Goal: Answer question/provide support: Share knowledge or assist other users

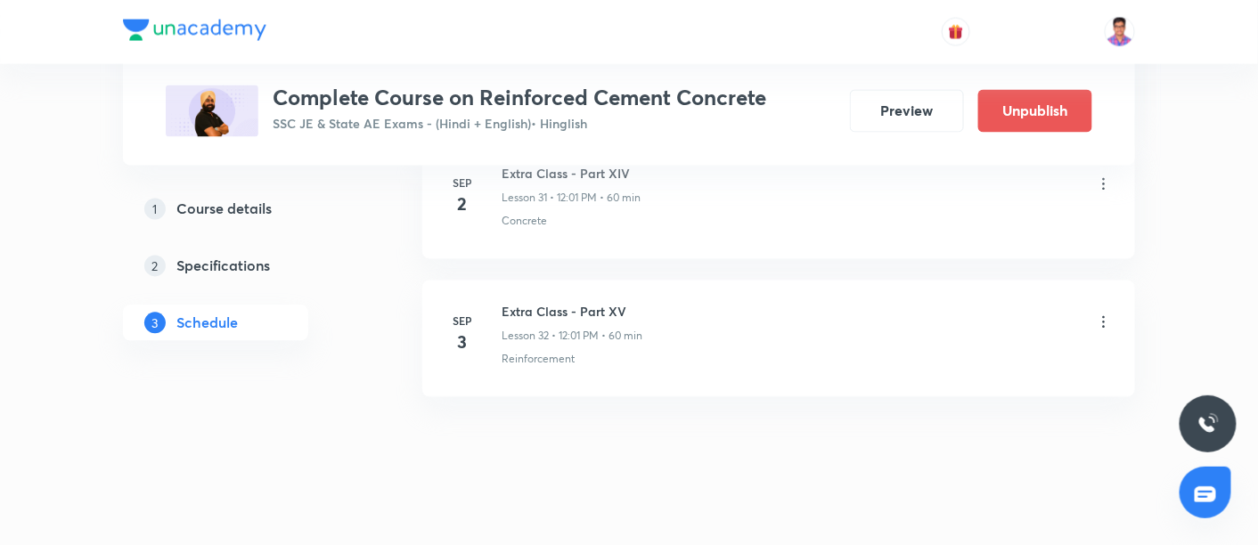
drag, startPoint x: 0, startPoint y: 0, endPoint x: 193, endPoint y: 24, distance: 194.8
click at [193, 24] on img at bounding box center [194, 30] width 143 height 21
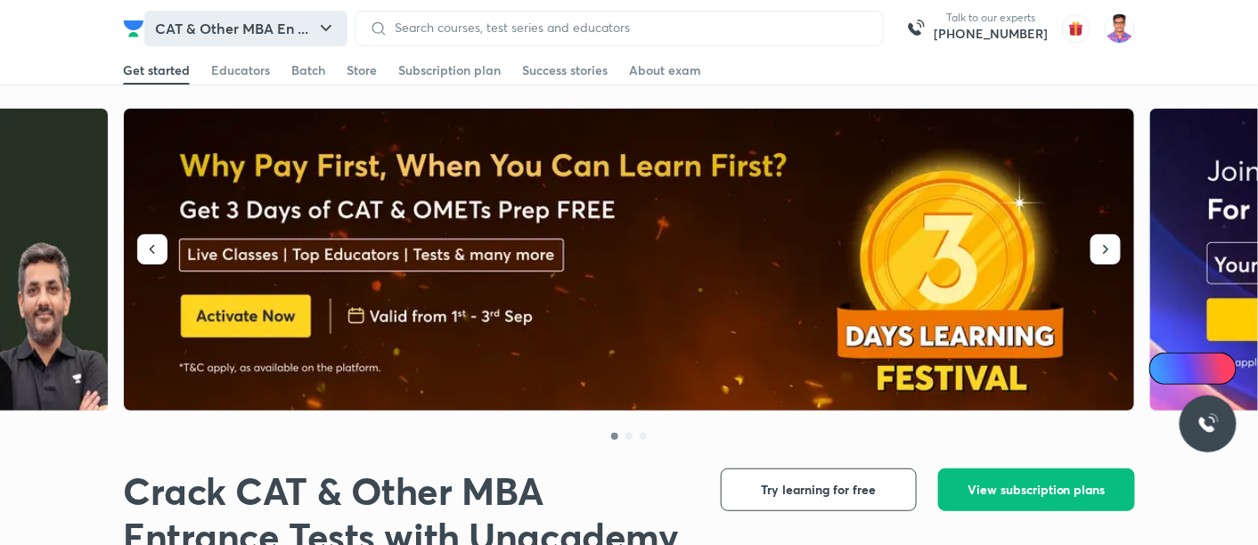
click at [233, 29] on button "CAT & Other MBA En ..." at bounding box center [245, 29] width 203 height 36
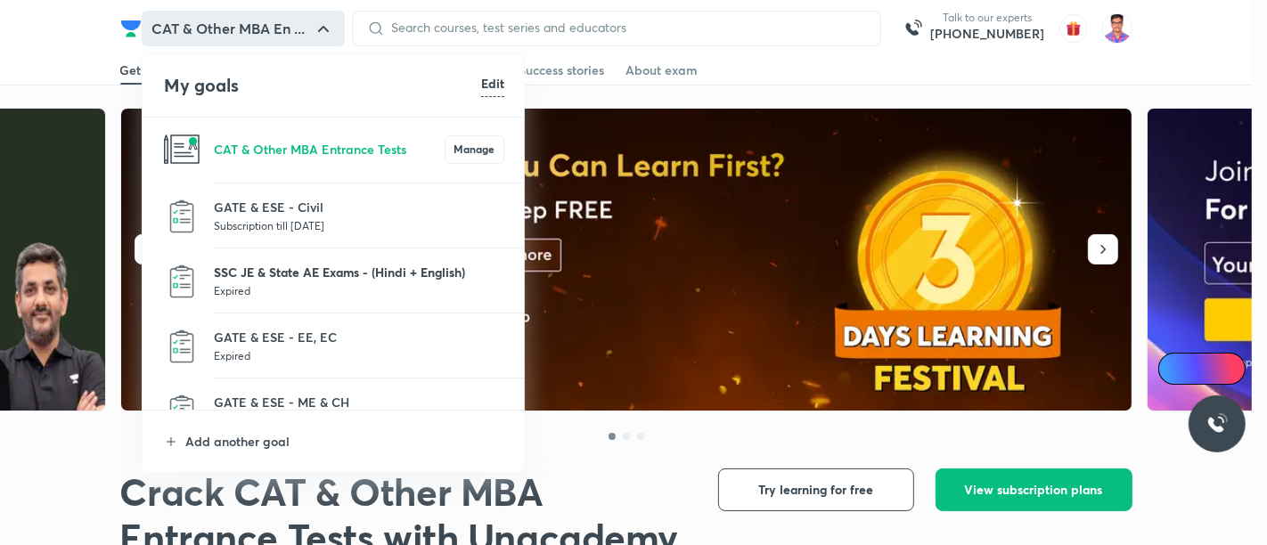
click at [301, 274] on p "SSC JE & State AE Exams - (Hindi + English)" at bounding box center [359, 272] width 290 height 19
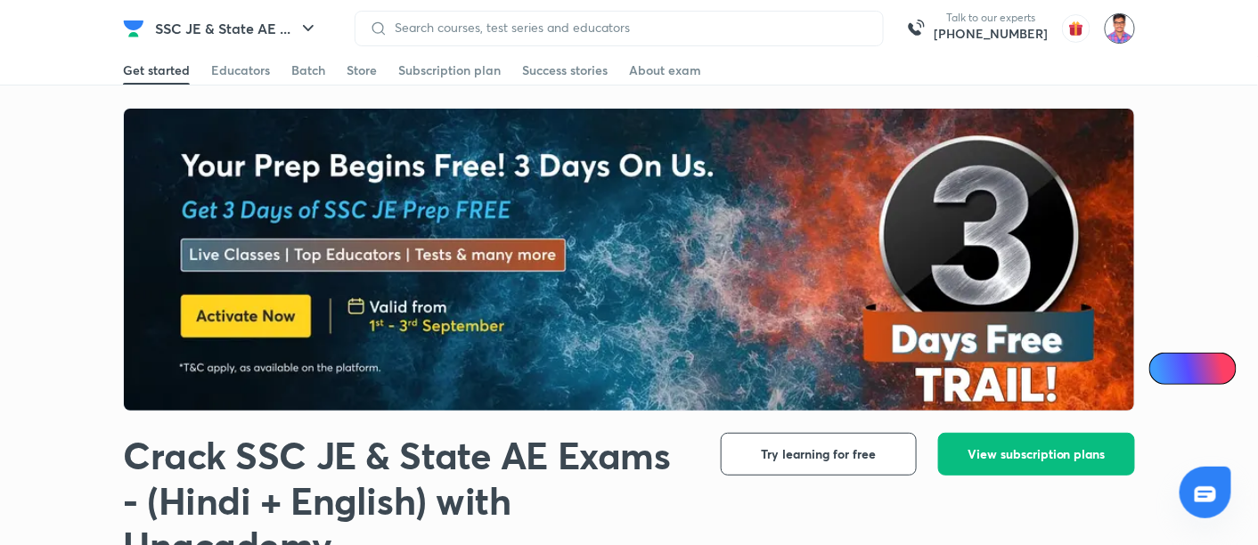
click at [1122, 29] on img at bounding box center [1120, 28] width 30 height 30
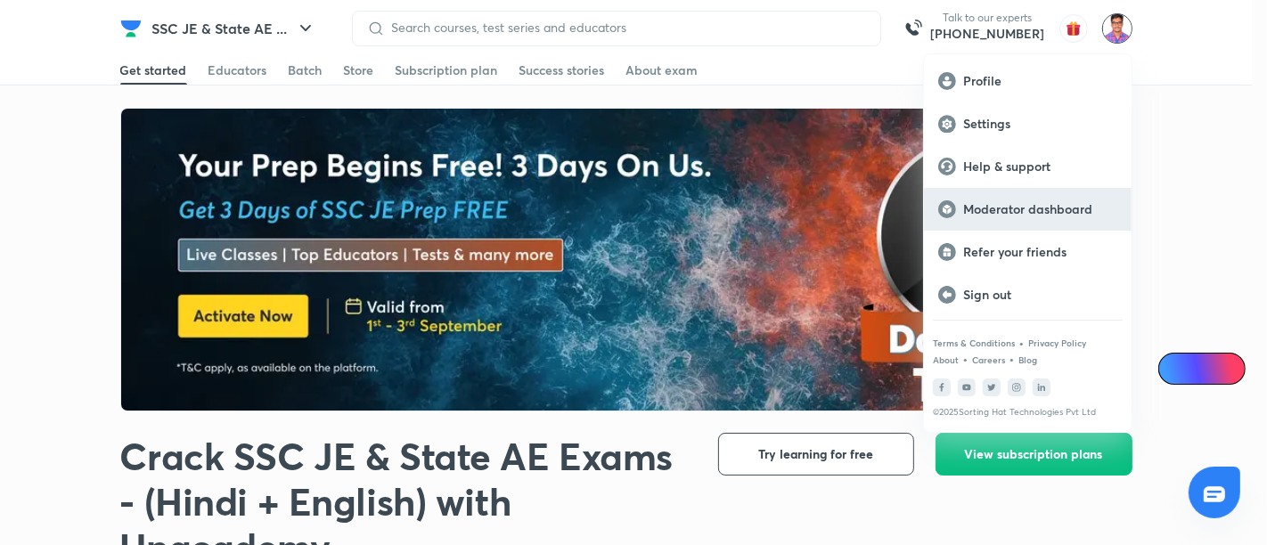
click at [983, 196] on div "Moderator dashboard" at bounding box center [1028, 209] width 208 height 43
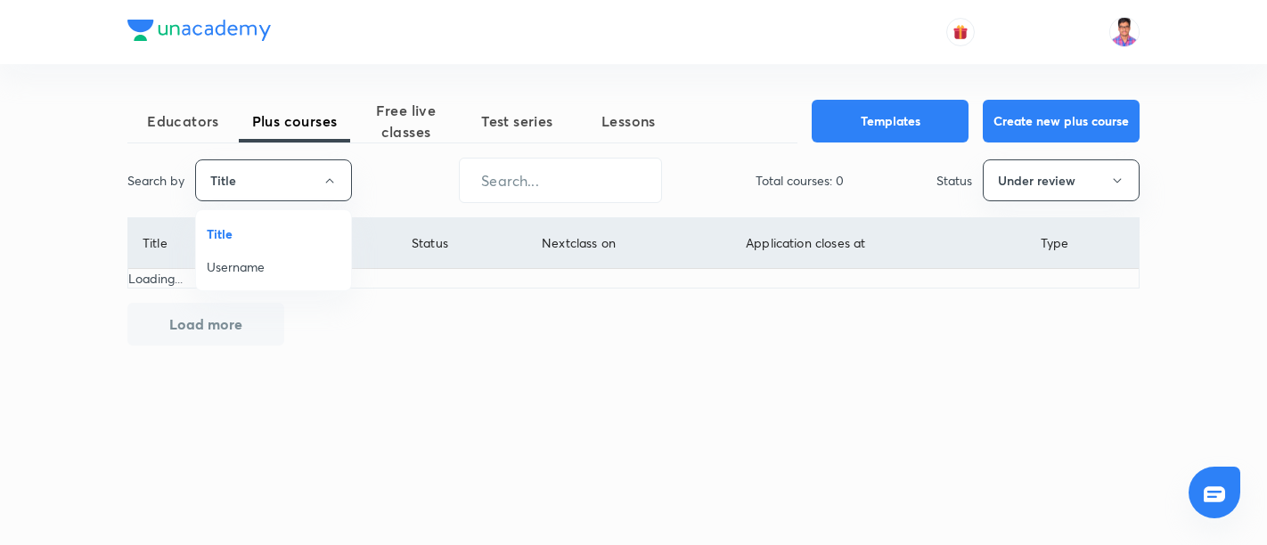
click at [244, 265] on span "Username" at bounding box center [274, 266] width 134 height 19
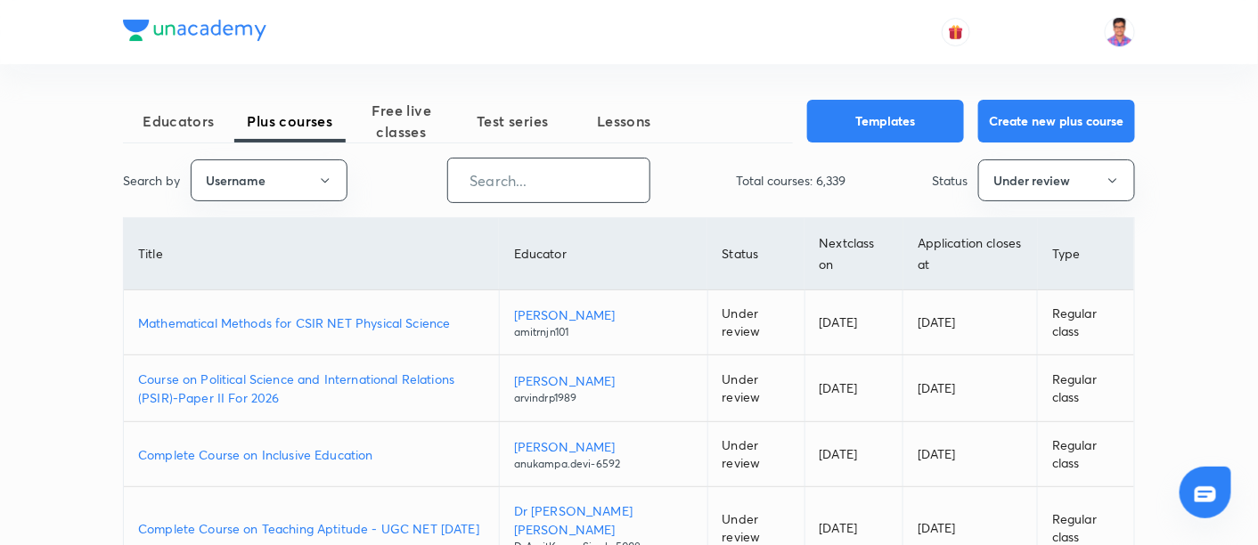
click at [521, 189] on input "text" at bounding box center [548, 180] width 201 height 45
paste input "ErPramodKumar"
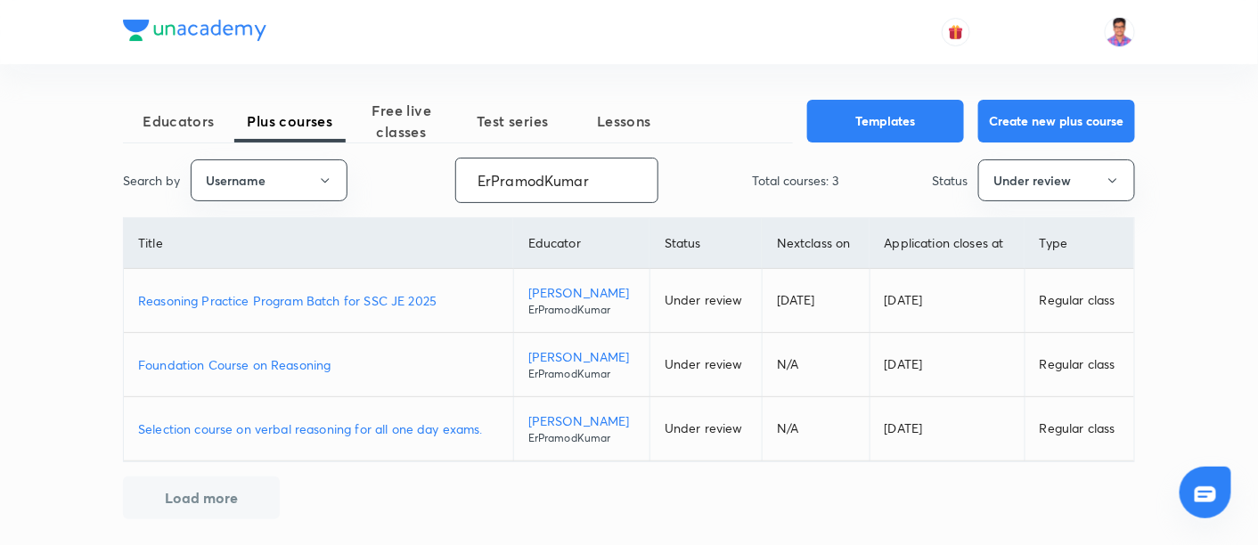
type input "ErPramodKumar"
click at [314, 297] on p "Reasoning Practice Program Batch for SSC JE 2025" at bounding box center [318, 300] width 361 height 19
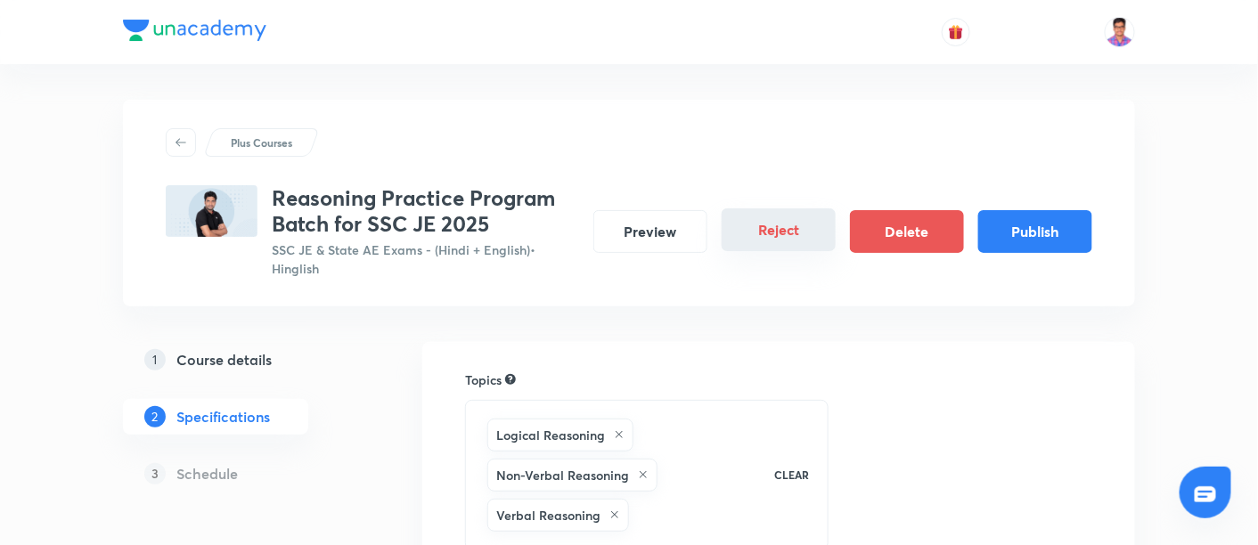
click at [787, 227] on button "Reject" at bounding box center [779, 229] width 114 height 43
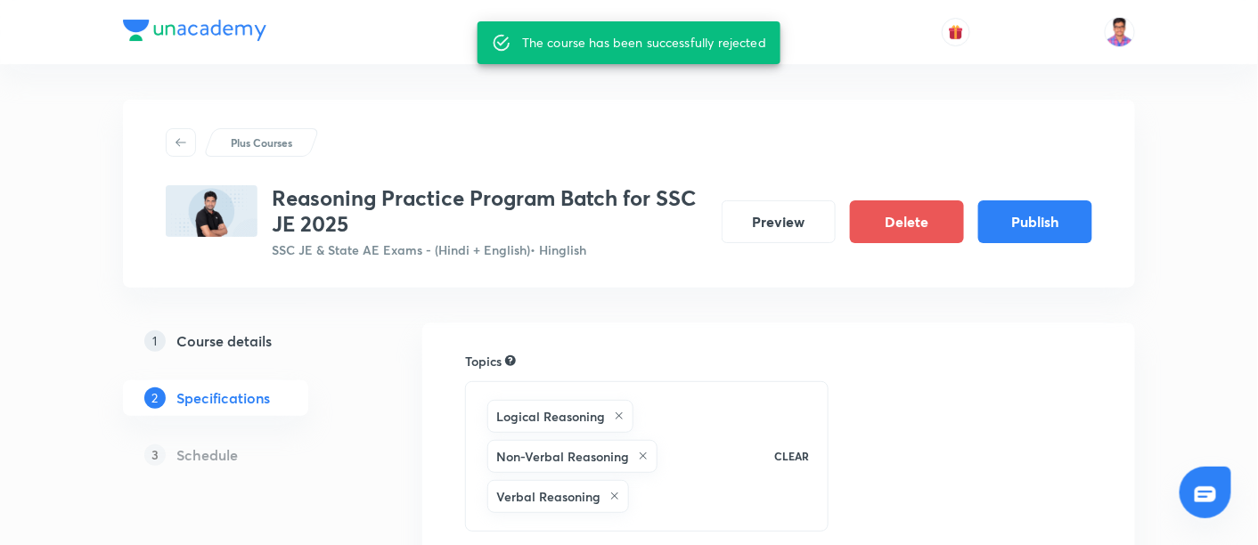
click at [432, 126] on div "Plus Courses Reasoning Practice Program Batch for SSC JE 2025 SSC JE & State AE…" at bounding box center [629, 194] width 1012 height 188
